Goal: Information Seeking & Learning: Check status

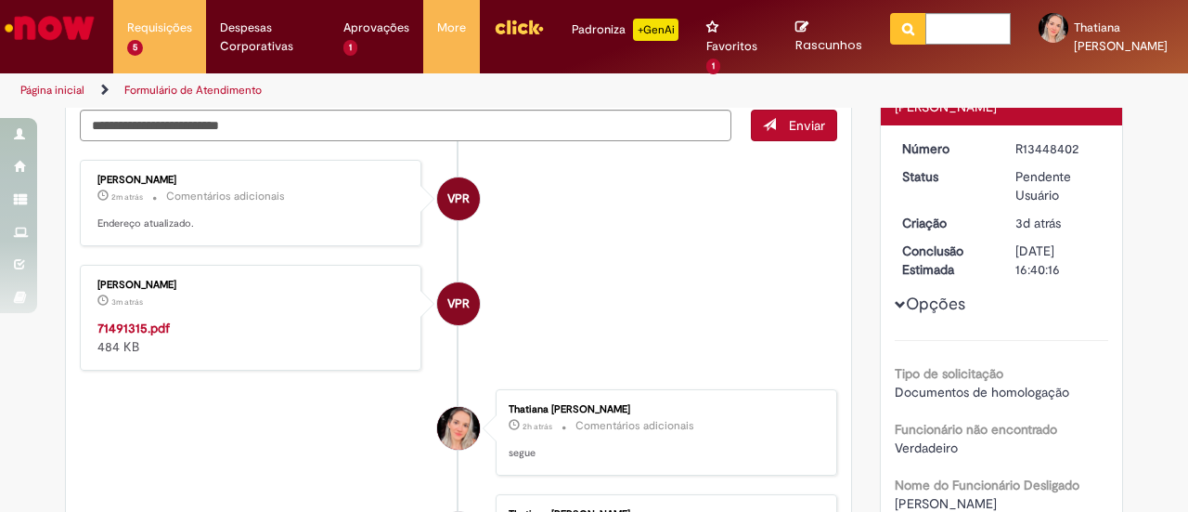
scroll to position [186, 0]
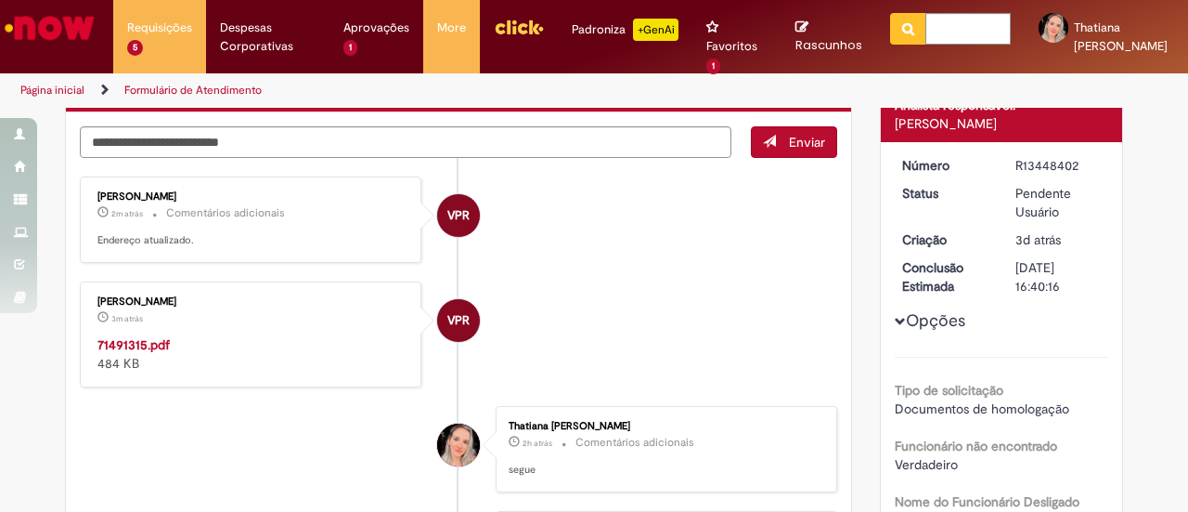
click at [158, 336] on strong "71491315.pdf" at bounding box center [133, 344] width 72 height 17
click at [377, 144] on textarea "Digite sua mensagem aqui..." at bounding box center [406, 141] width 652 height 31
type textarea "**********"
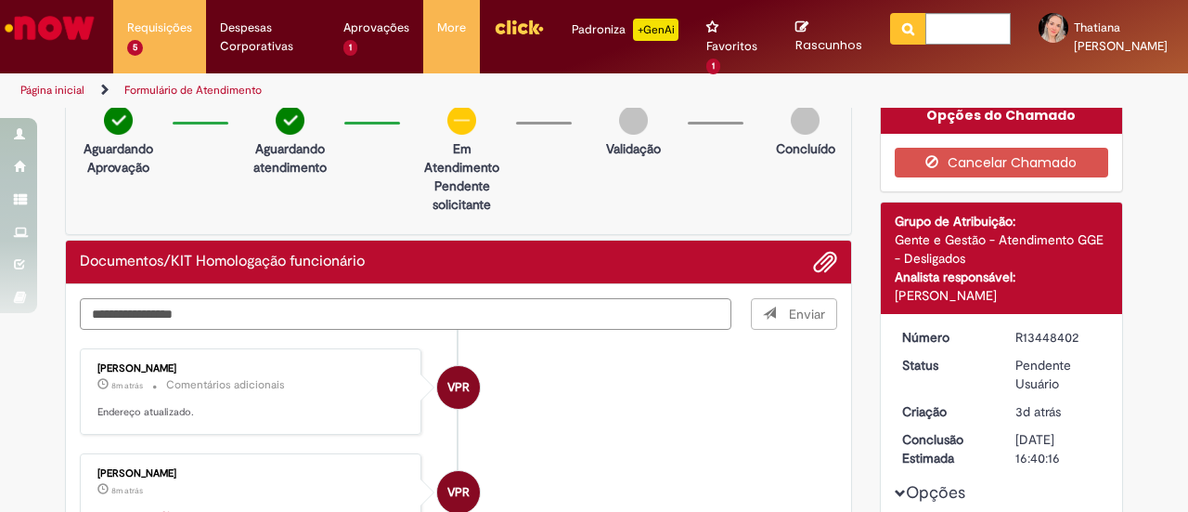
scroll to position [0, 0]
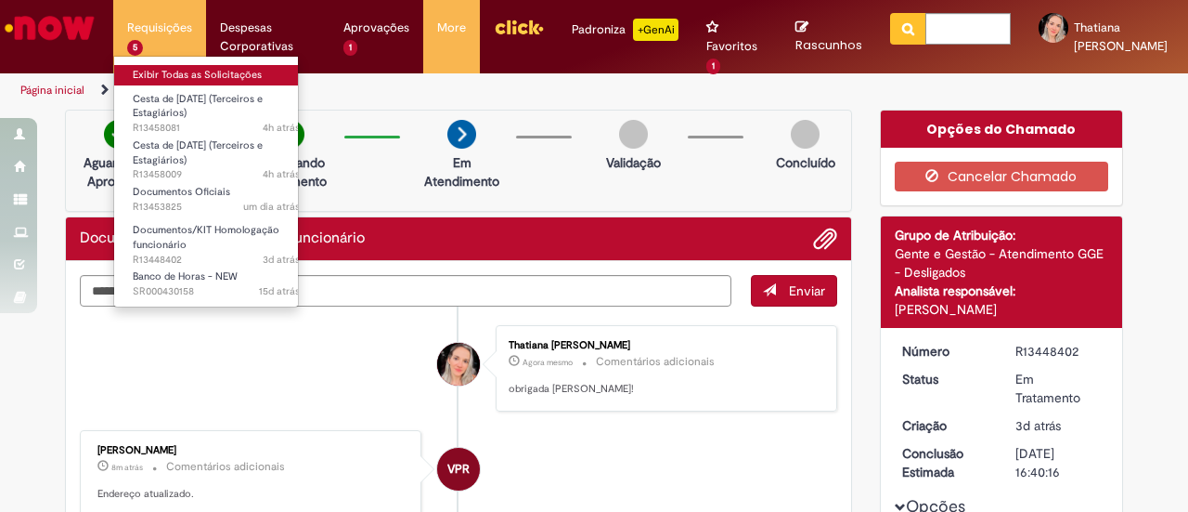
click at [161, 75] on link "Exibir Todas as Solicitações" at bounding box center [216, 75] width 204 height 20
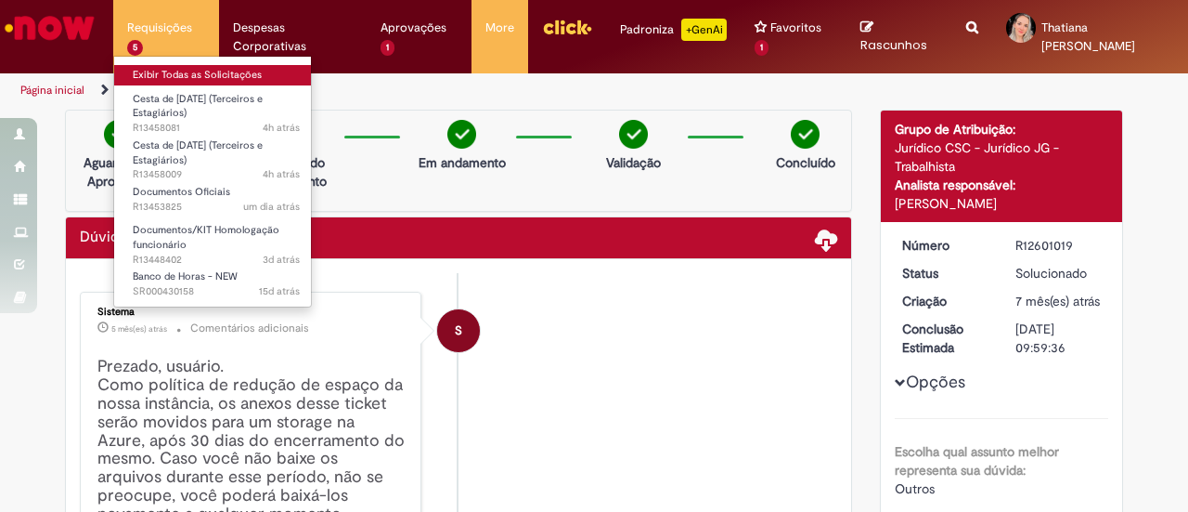
click at [174, 72] on link "Exibir Todas as Solicitações" at bounding box center [216, 75] width 204 height 20
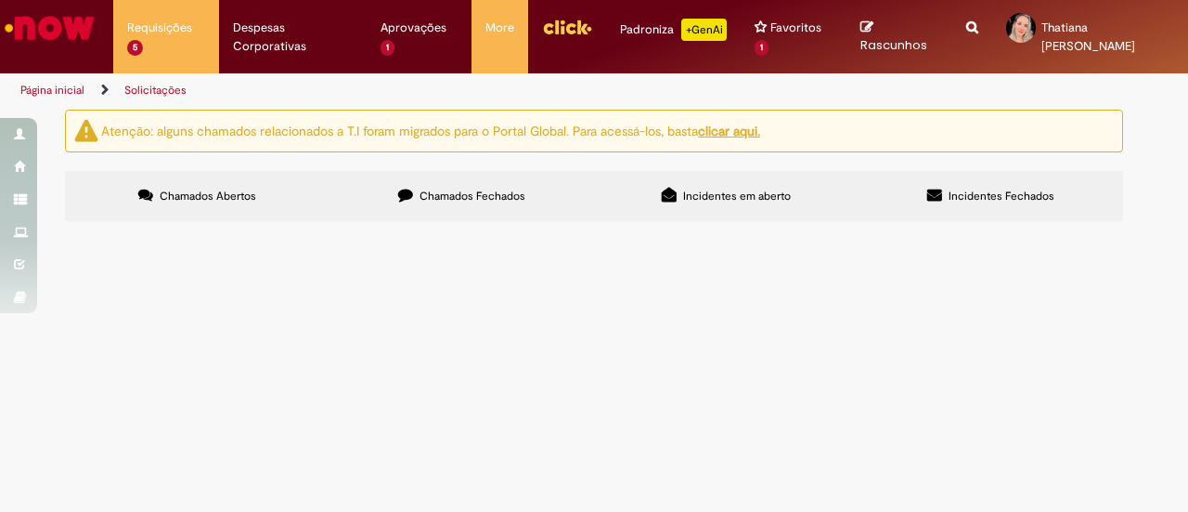
scroll to position [139, 0]
click at [0, 0] on span "Boa tarde! Segue anexo documento que o CREA deixou na unidade CIT RJ. att" at bounding box center [0, 0] width 0 height 0
